Goal: Transaction & Acquisition: Book appointment/travel/reservation

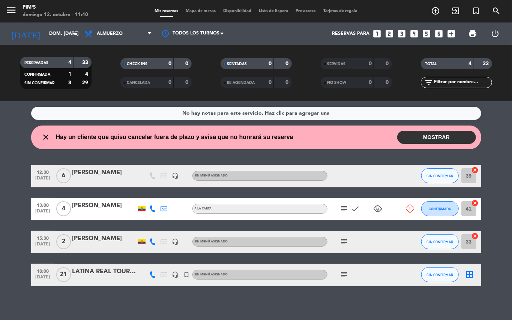
click at [426, 35] on icon "looks_5" at bounding box center [426, 34] width 10 height 10
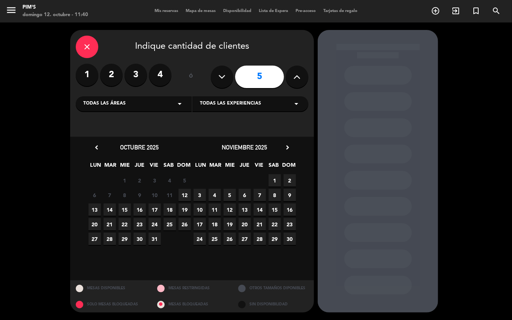
click at [186, 194] on span "12" at bounding box center [184, 195] width 12 height 12
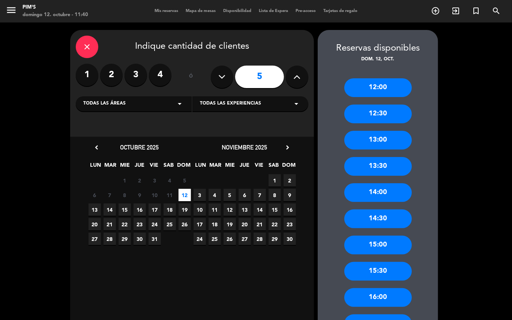
click at [403, 192] on div "14:00" at bounding box center [377, 192] width 67 height 19
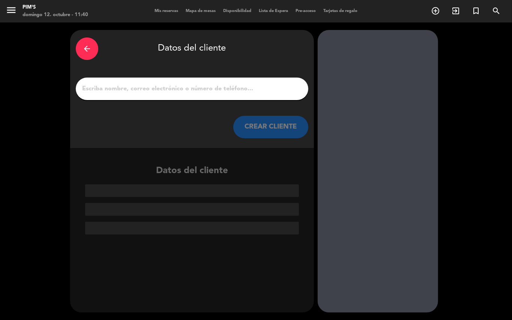
click at [127, 92] on input "1" at bounding box center [191, 89] width 221 height 10
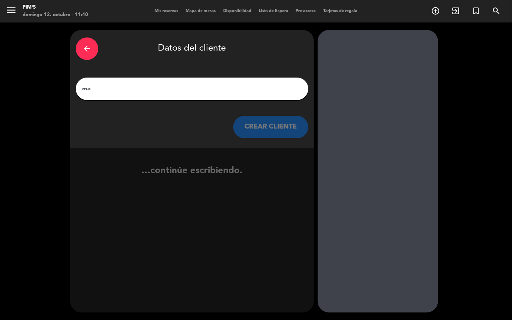
type input "m"
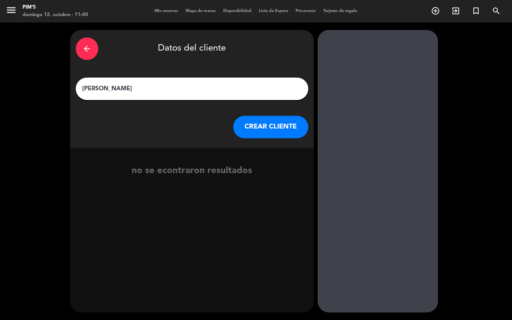
type input "[PERSON_NAME]"
click at [245, 128] on button "CREAR CLIENTE" at bounding box center [270, 127] width 75 height 22
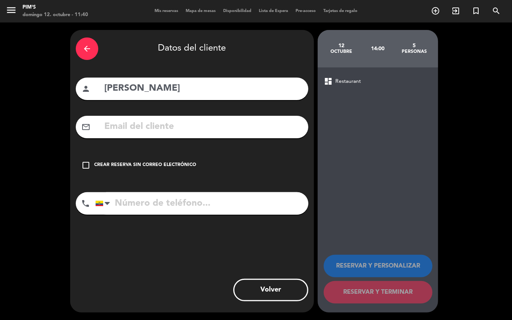
click at [87, 164] on icon "check_box_outline_blank" at bounding box center [85, 165] width 9 height 9
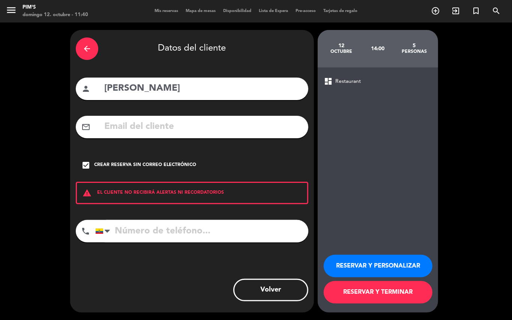
click at [122, 231] on input "tel" at bounding box center [201, 231] width 213 height 22
type input "0958725504"
click at [381, 269] on button "RESERVAR Y PERSONALIZAR" at bounding box center [378, 266] width 109 height 22
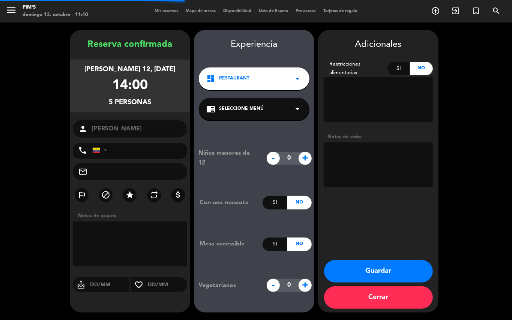
type input "[PHONE_NUMBER]"
click at [350, 152] on textarea at bounding box center [378, 164] width 109 height 45
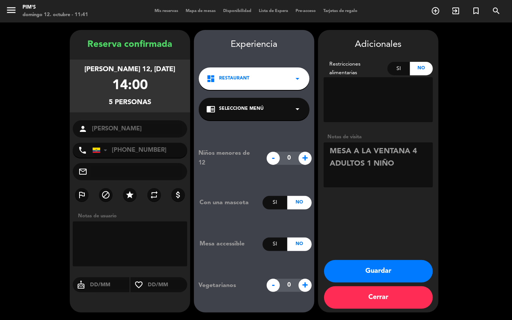
type textarea "MESA A LA VENTANA 4 ADULTOS 1 NIÑO"
click at [383, 268] on button "Guardar" at bounding box center [378, 271] width 109 height 22
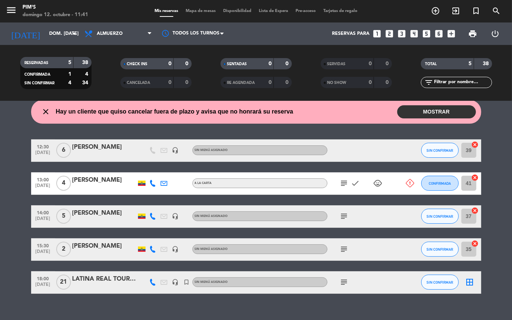
scroll to position [36, 0]
